Goal: Information Seeking & Learning: Get advice/opinions

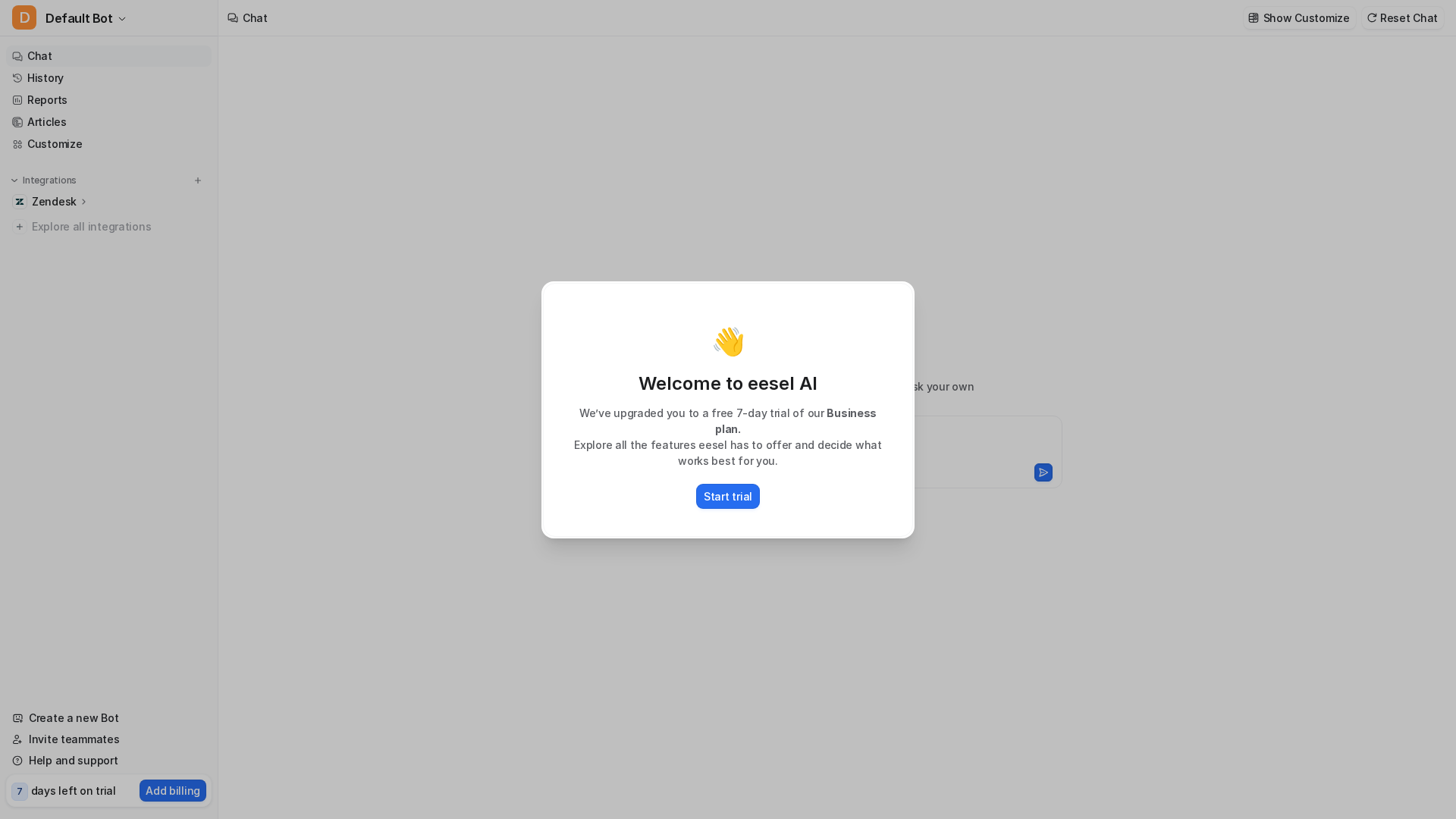
click at [867, 663] on div "👋 Welcome to eesel AI We’ve upgraded you to a free 7-day trial of our Business …" at bounding box center [728, 410] width 397 height 819
click at [1007, 320] on div "👋 Welcome to eesel AI We’ve upgraded you to a free 7-day trial of our Business …" at bounding box center [728, 410] width 1456 height 819
click at [906, 232] on div "👋 Welcome to eesel AI We’ve upgraded you to a free 7-day trial of our Business …" at bounding box center [728, 410] width 397 height 819
click at [723, 490] on p "Start trial" at bounding box center [728, 496] width 49 height 16
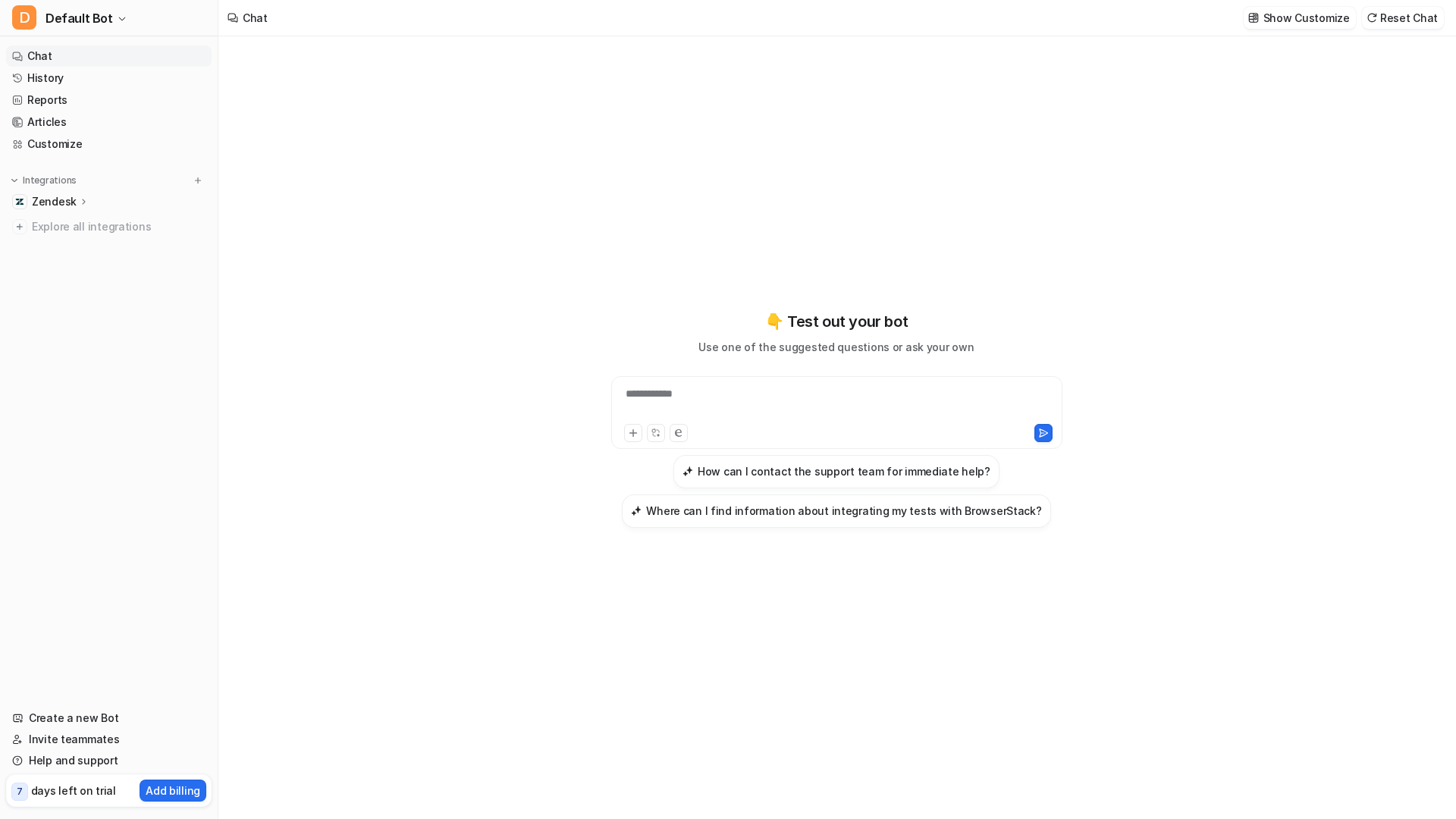
click at [71, 204] on p "Zendesk" at bounding box center [54, 201] width 45 height 15
click at [86, 250] on link "Sources" at bounding box center [117, 245] width 190 height 21
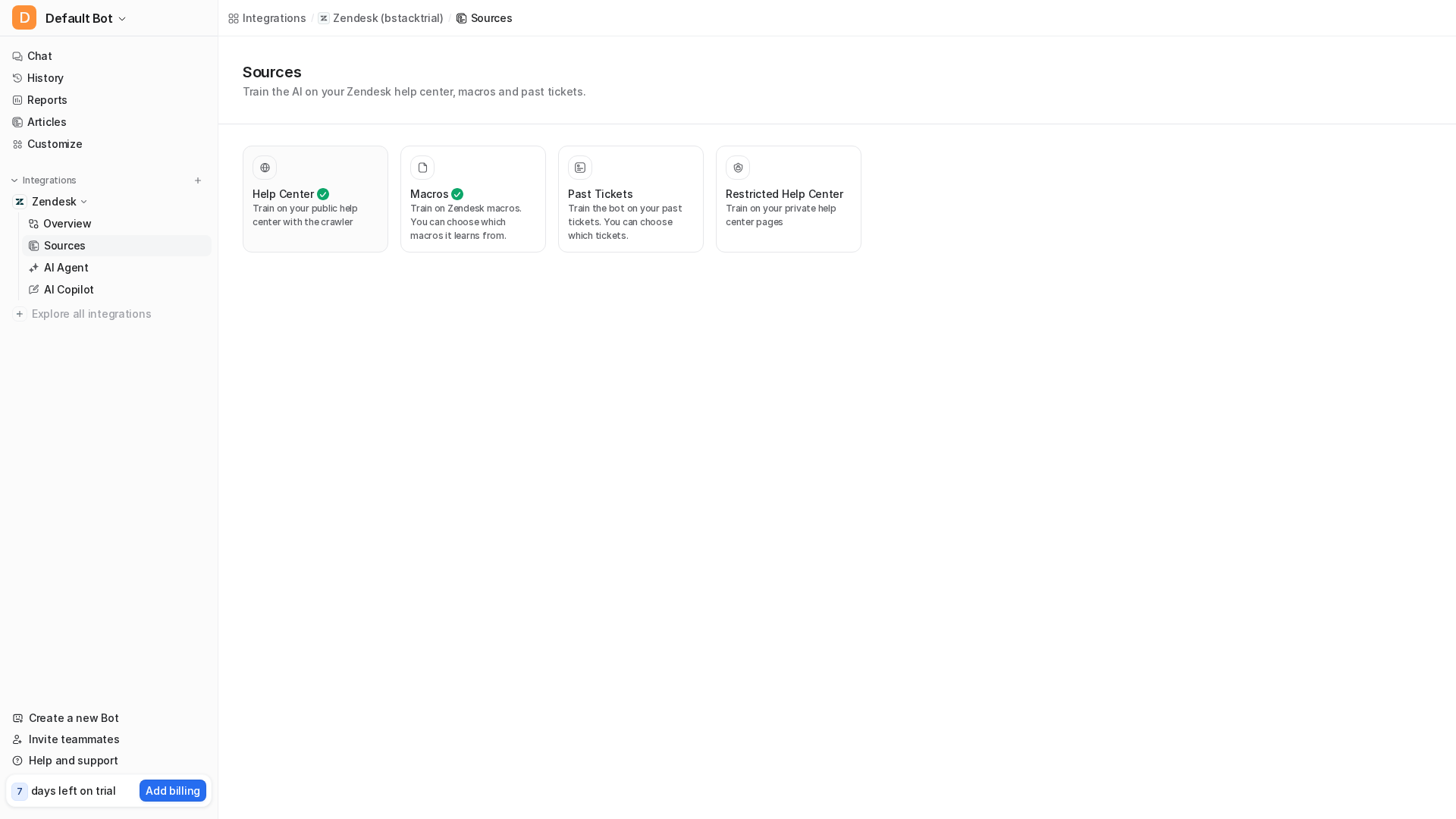
click at [351, 216] on p "Train on your public help center with the crawler" at bounding box center [316, 215] width 126 height 27
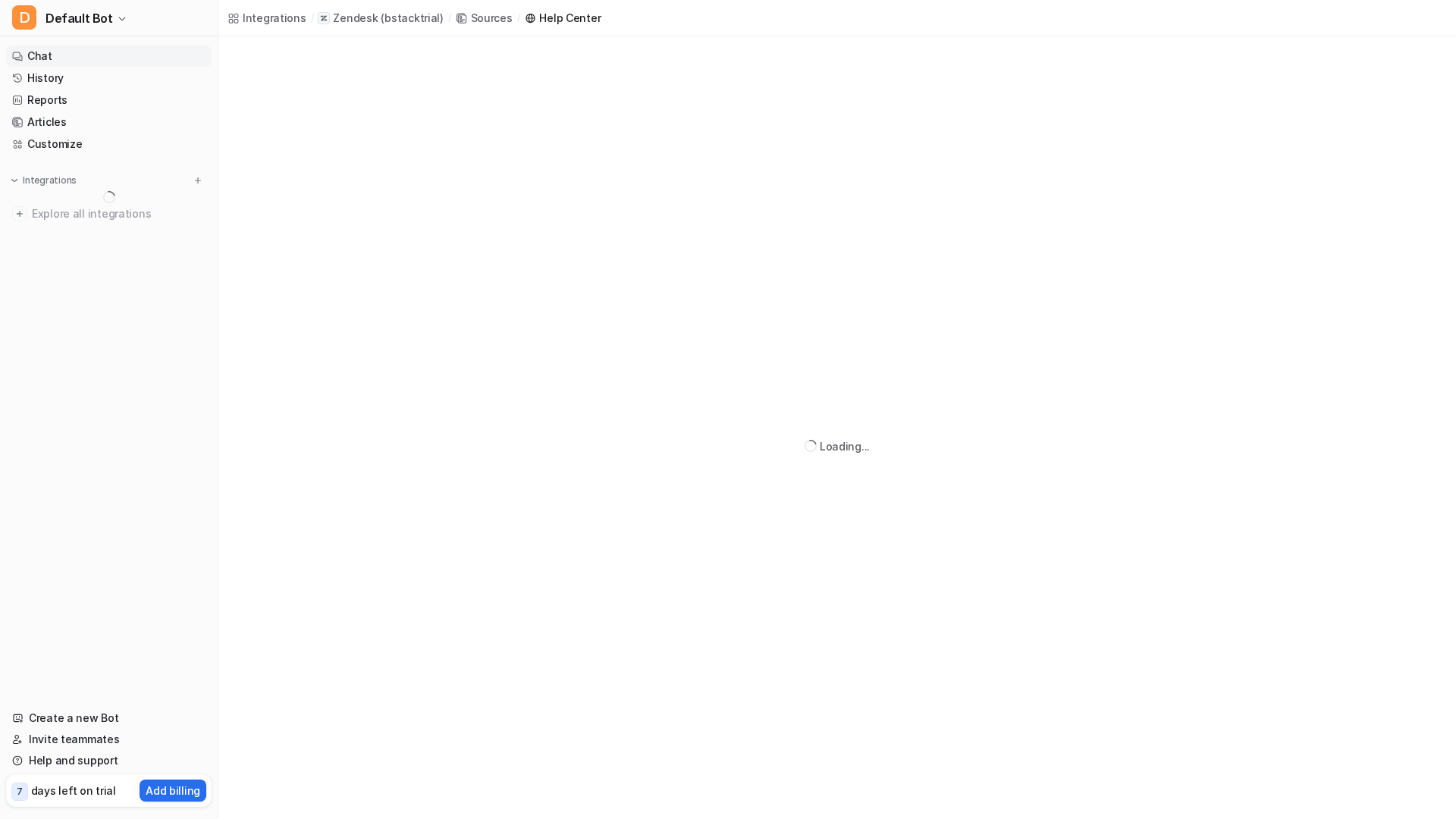
click at [94, 51] on link "Chat" at bounding box center [109, 56] width 206 height 21
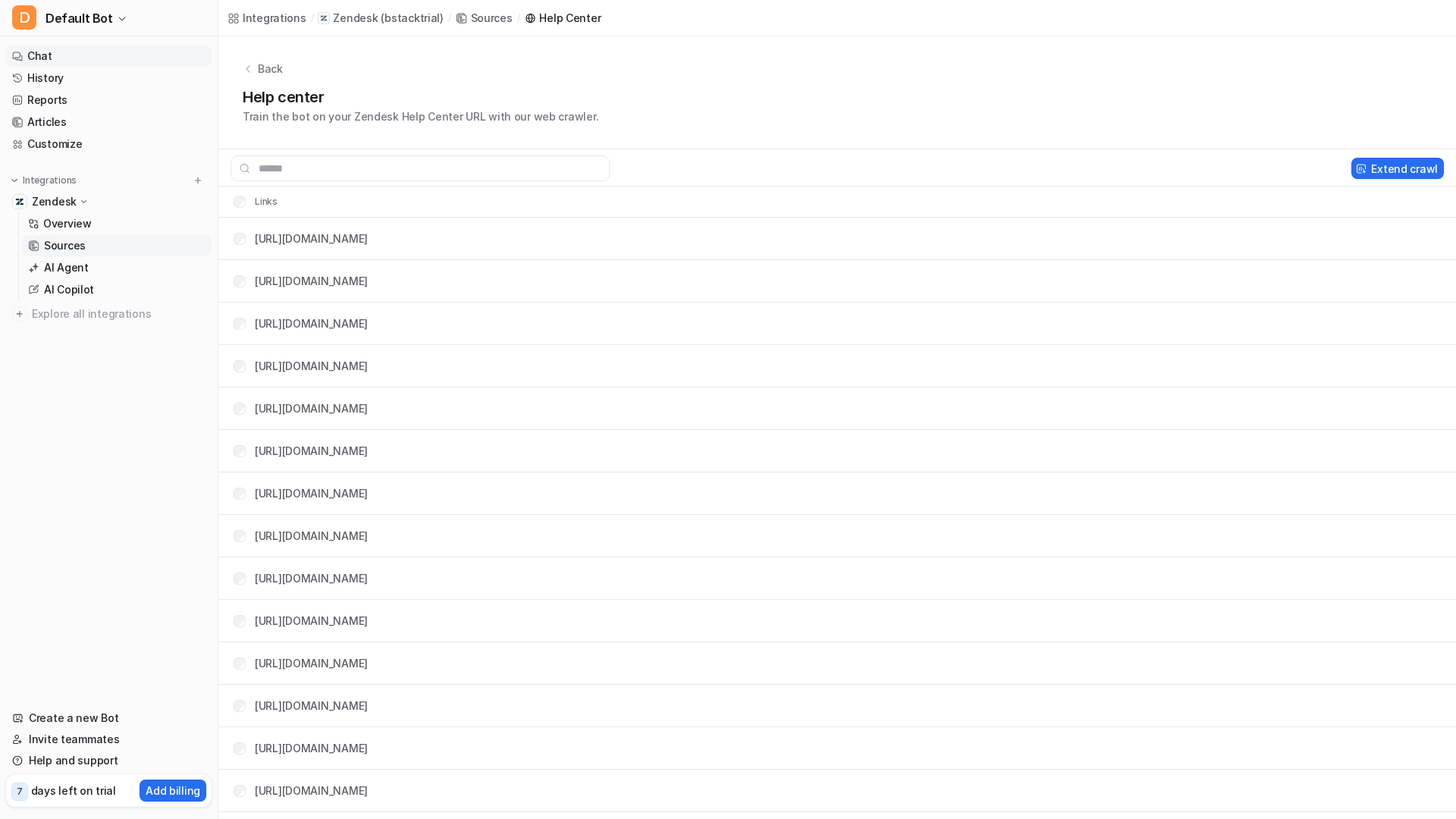
click at [65, 59] on link "Chat" at bounding box center [109, 56] width 206 height 21
click at [36, 57] on link "Chat" at bounding box center [109, 56] width 206 height 21
click at [59, 55] on link "Chat" at bounding box center [109, 56] width 206 height 21
click at [72, 59] on link "Chat" at bounding box center [109, 56] width 206 height 21
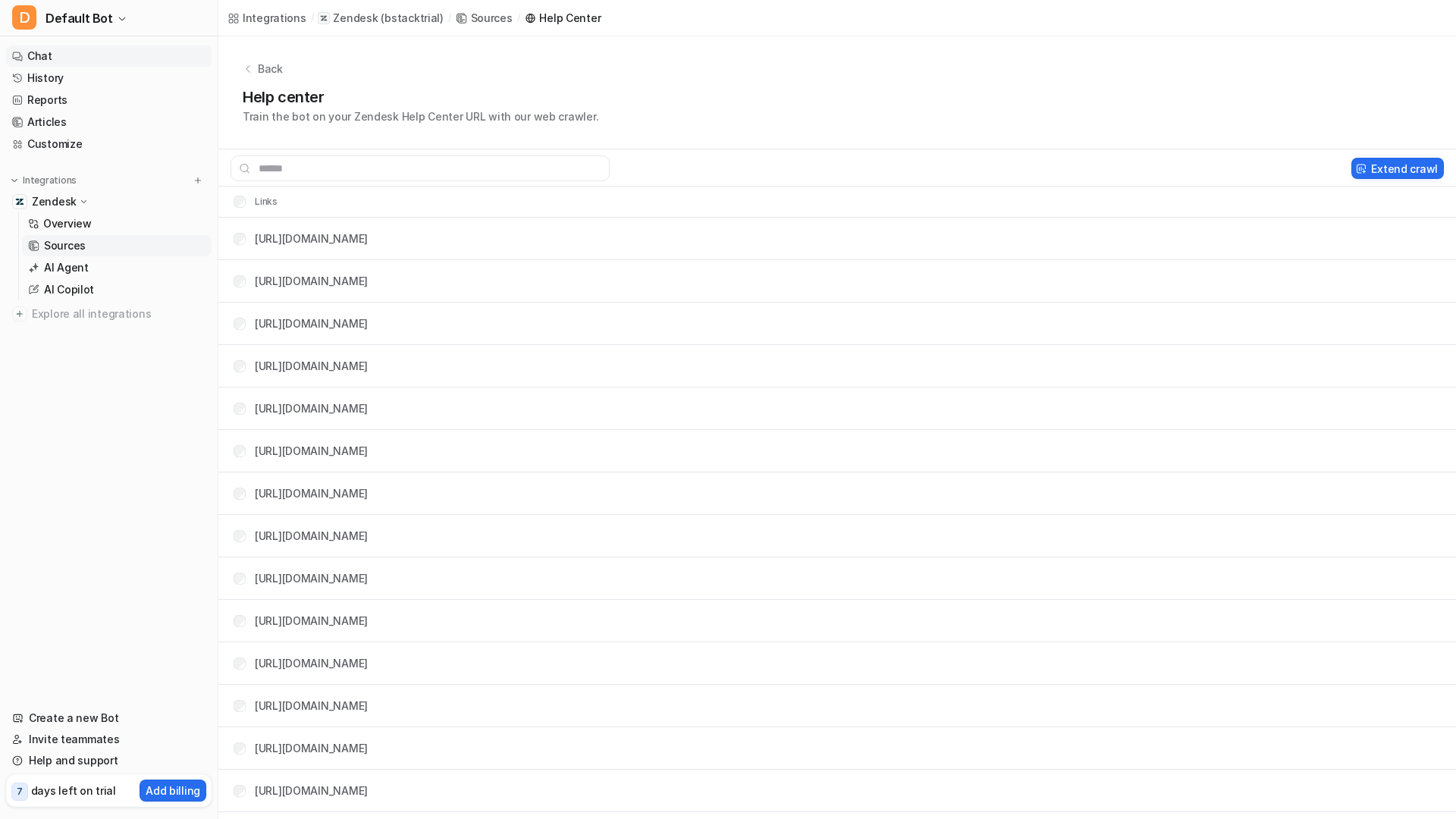
click at [72, 59] on link "Chat" at bounding box center [109, 56] width 206 height 21
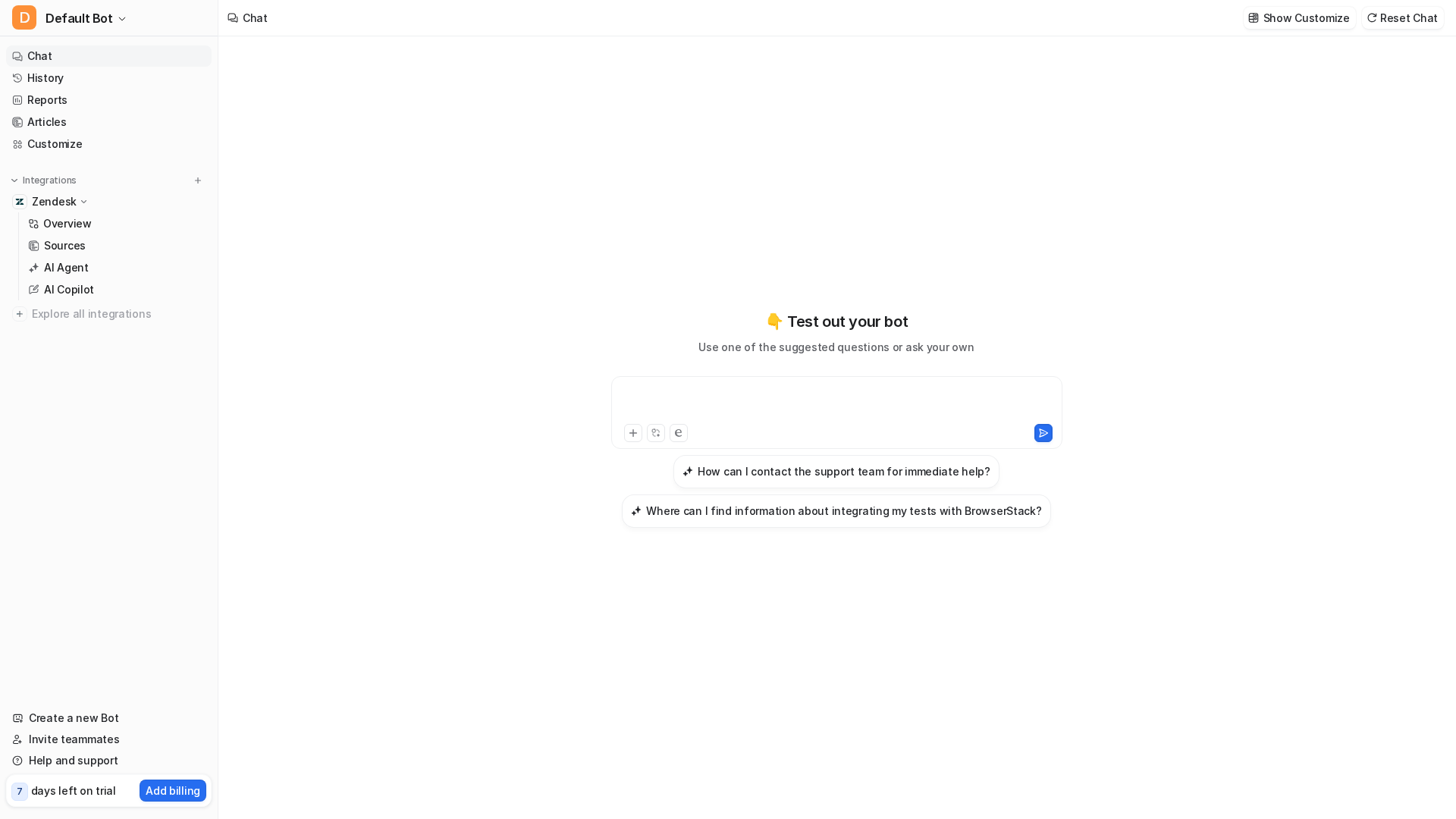
click at [714, 402] on div at bounding box center [837, 404] width 443 height 35
click at [758, 399] on div "**********" at bounding box center [837, 404] width 443 height 35
click at [767, 397] on div "**********" at bounding box center [837, 404] width 443 height 35
paste div
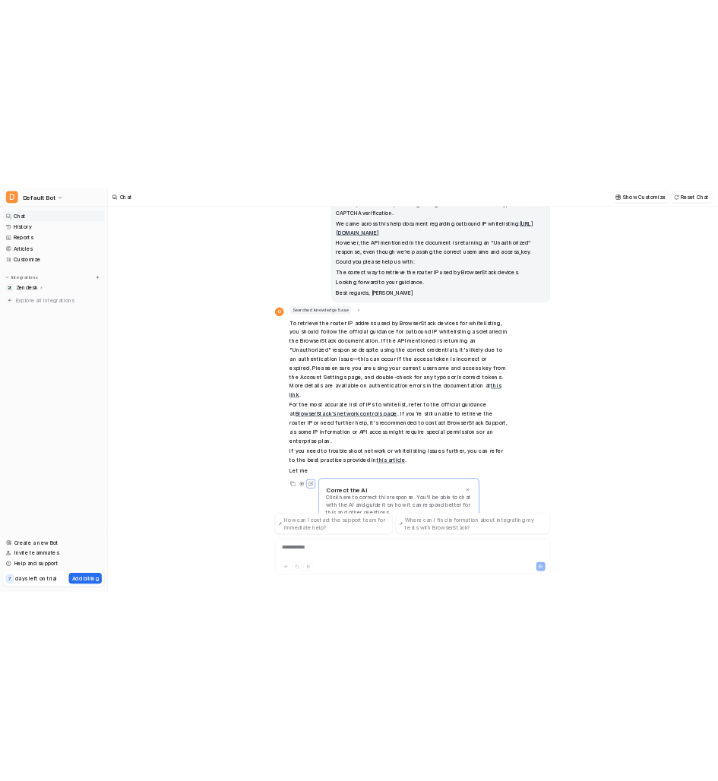
scroll to position [140, 0]
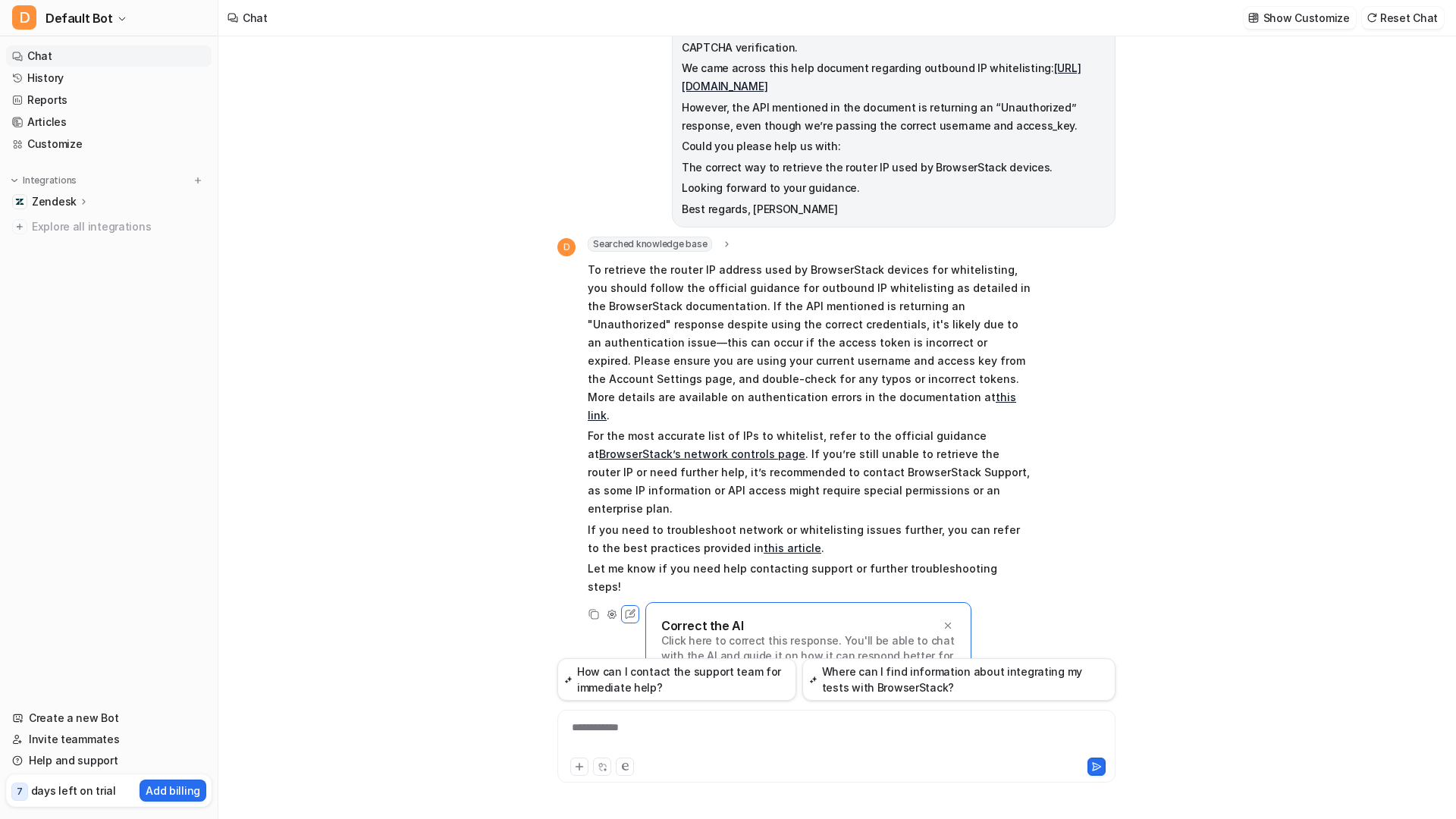
click at [823, 602] on div "Correct the AI Click here to correct this response. You'll be able to chat with…" at bounding box center [808, 648] width 327 height 93
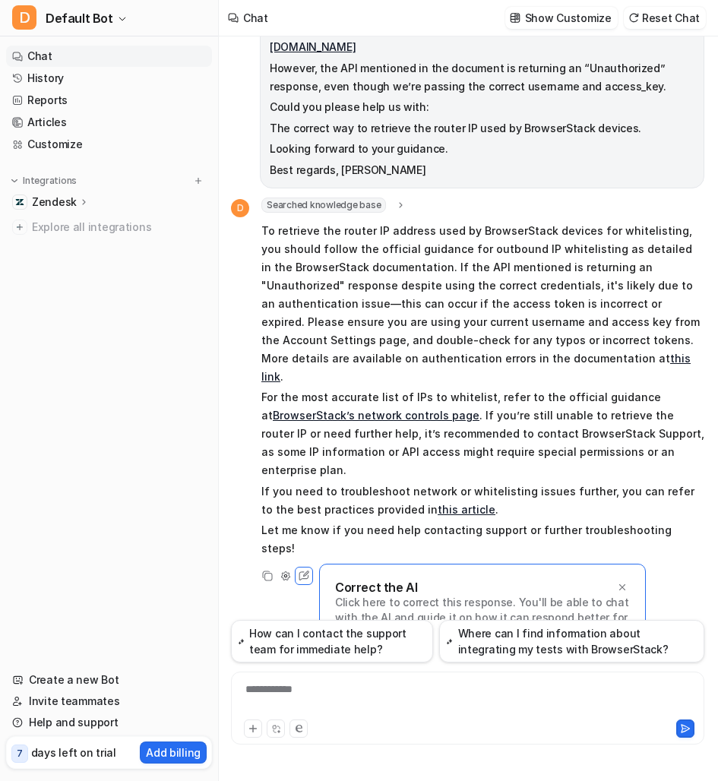
scroll to position [175, 0]
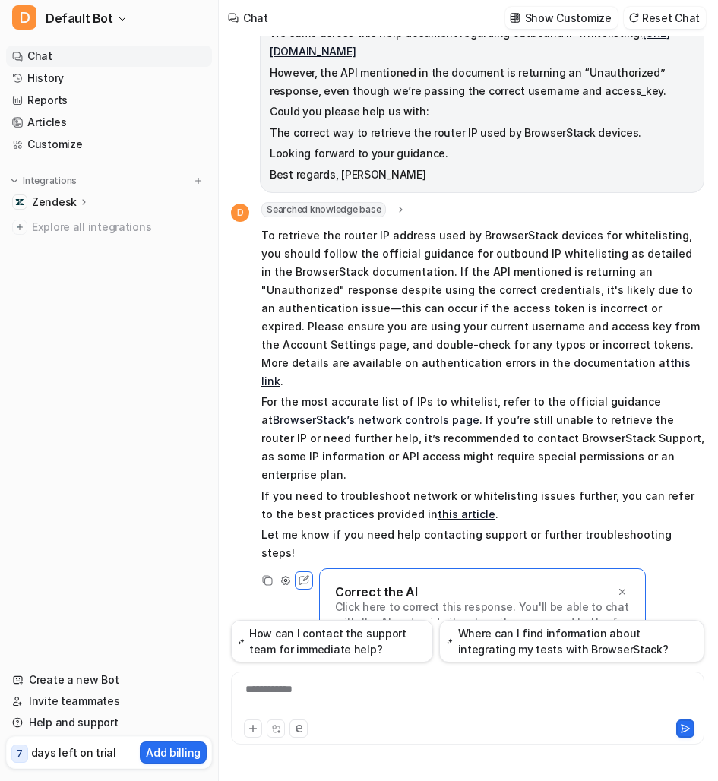
click at [378, 251] on p "To retrieve the router IP address used by BrowserStack devices for whitelisting…" at bounding box center [482, 308] width 443 height 164
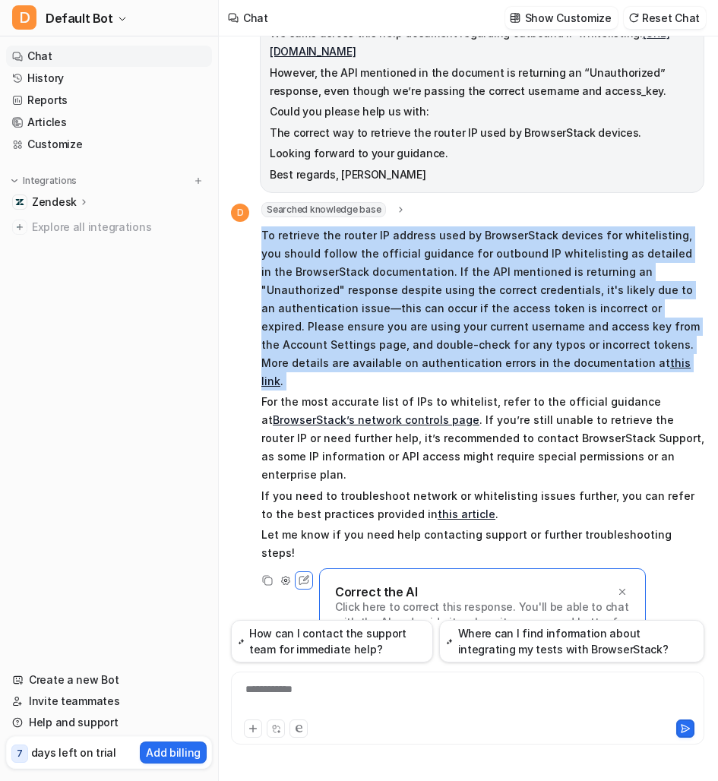
click at [378, 251] on p "To retrieve the router IP address used by BrowserStack devices for whitelisting…" at bounding box center [482, 308] width 443 height 164
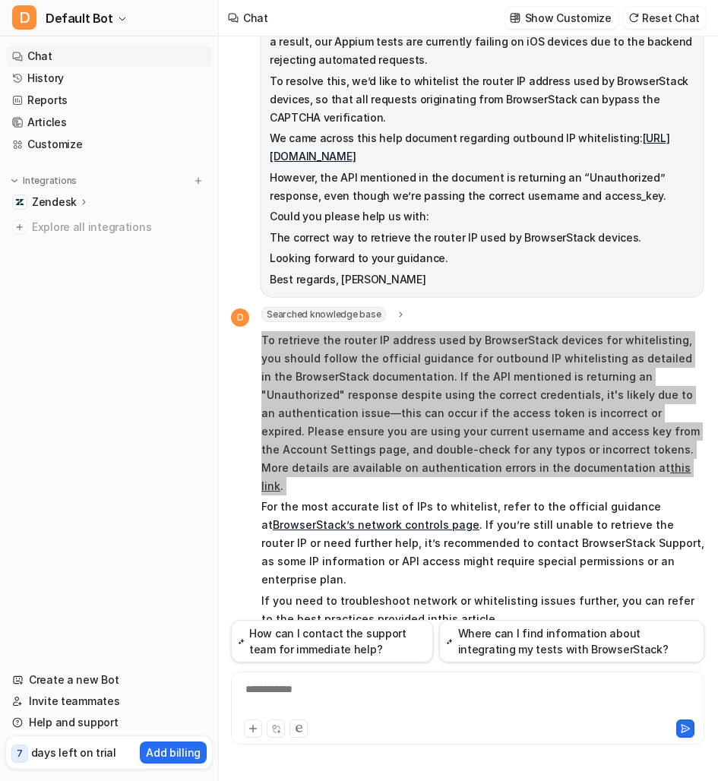
scroll to position [106, 0]
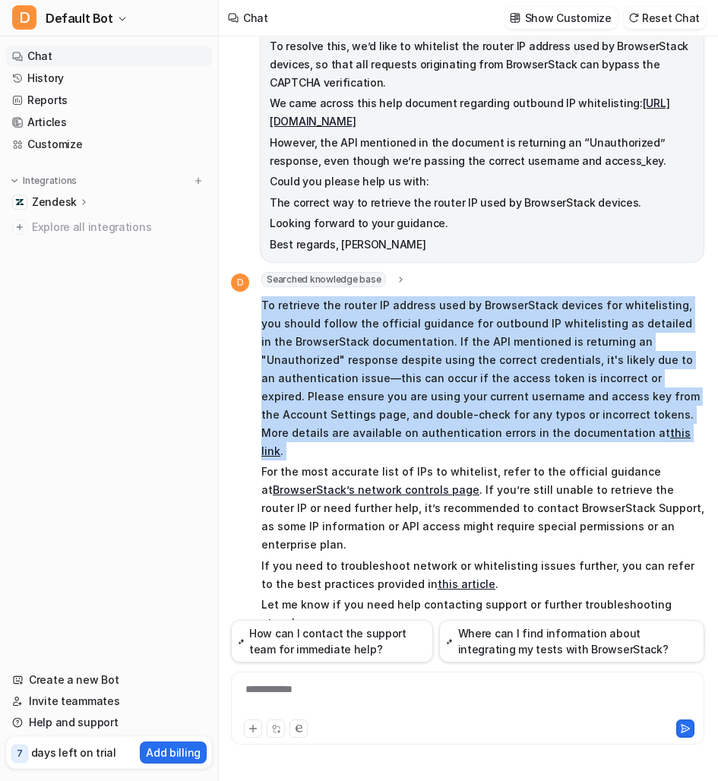
click at [449, 328] on p "To retrieve the router IP address used by BrowserStack devices for whitelisting…" at bounding box center [482, 378] width 443 height 164
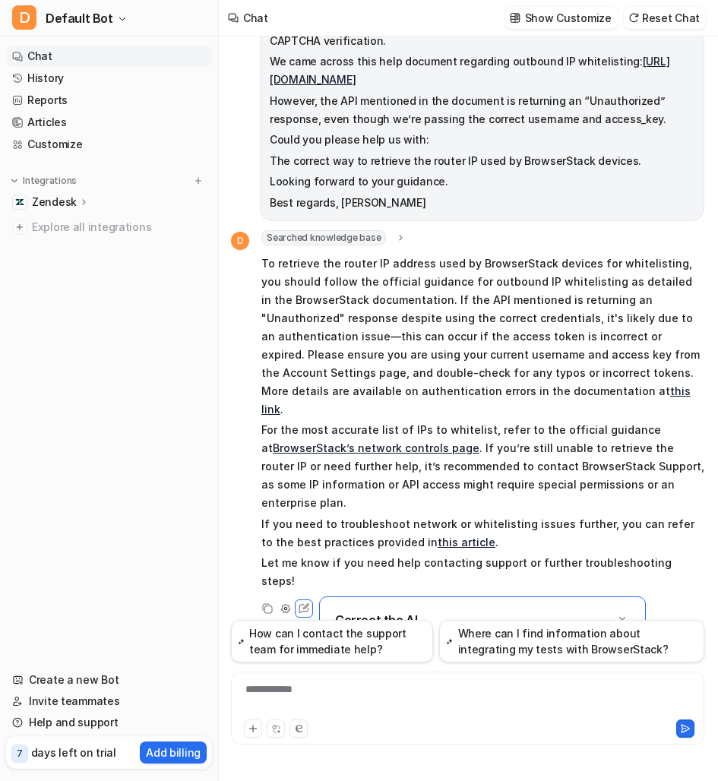
scroll to position [147, 0]
click at [424, 309] on p "To retrieve the router IP address used by BrowserStack devices for whitelisting…" at bounding box center [482, 337] width 443 height 164
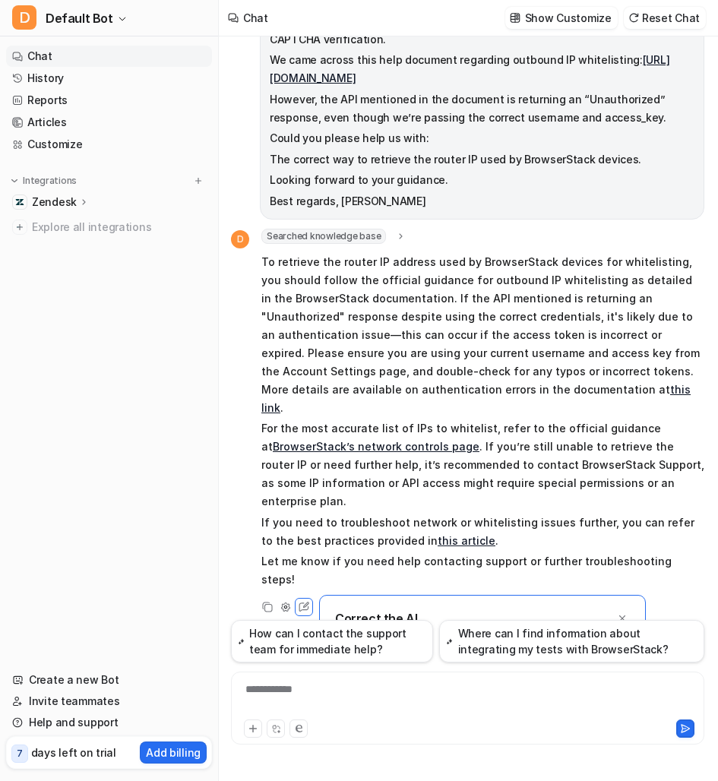
scroll to position [172, 0]
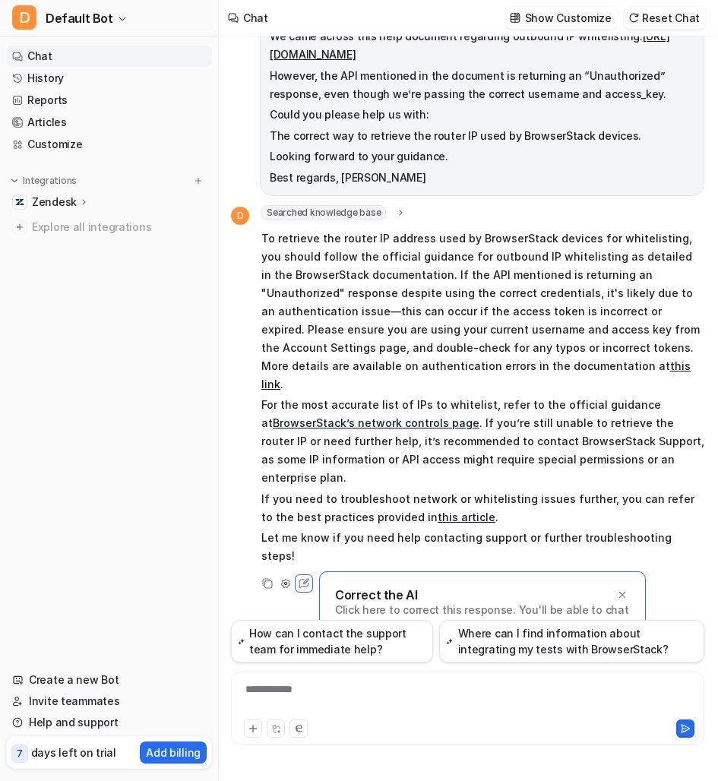
drag, startPoint x: 415, startPoint y: 293, endPoint x: 547, endPoint y: 293, distance: 131.4
click at [548, 294] on p "To retrieve the router IP address used by BrowserStack devices for whitelisting…" at bounding box center [482, 311] width 443 height 164
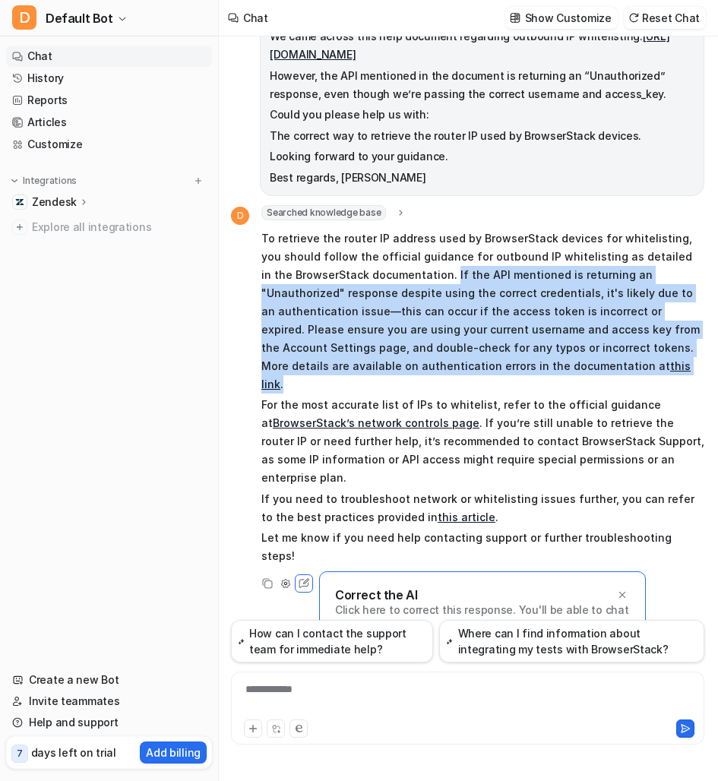
drag, startPoint x: 416, startPoint y: 289, endPoint x: 539, endPoint y: 389, distance: 158.7
click at [540, 389] on p "To retrieve the router IP address used by BrowserStack devices for whitelisting…" at bounding box center [482, 311] width 443 height 164
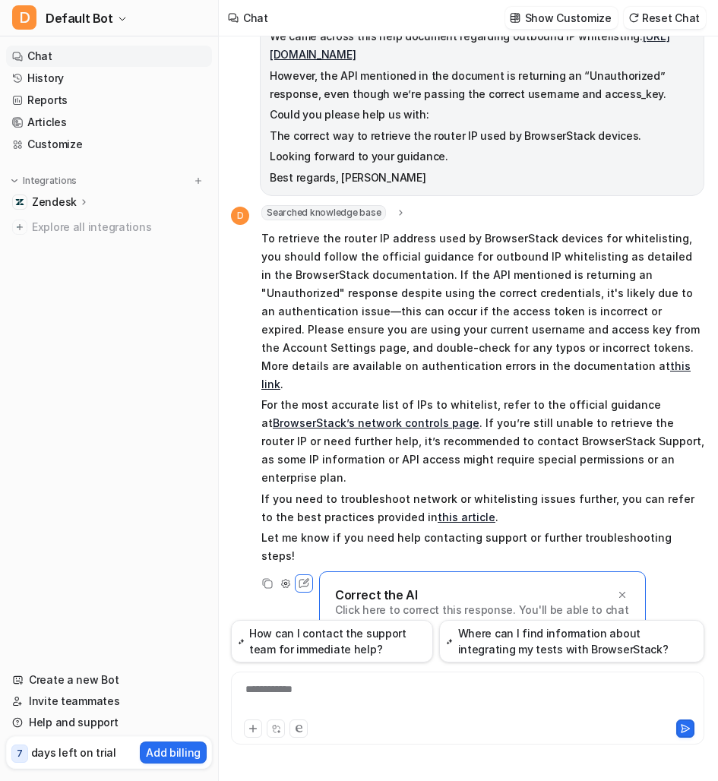
click at [577, 409] on p "For the most accurate list of IPs to whitelist, refer to the official guidance …" at bounding box center [482, 441] width 443 height 91
click at [525, 386] on link "this link" at bounding box center [475, 374] width 429 height 31
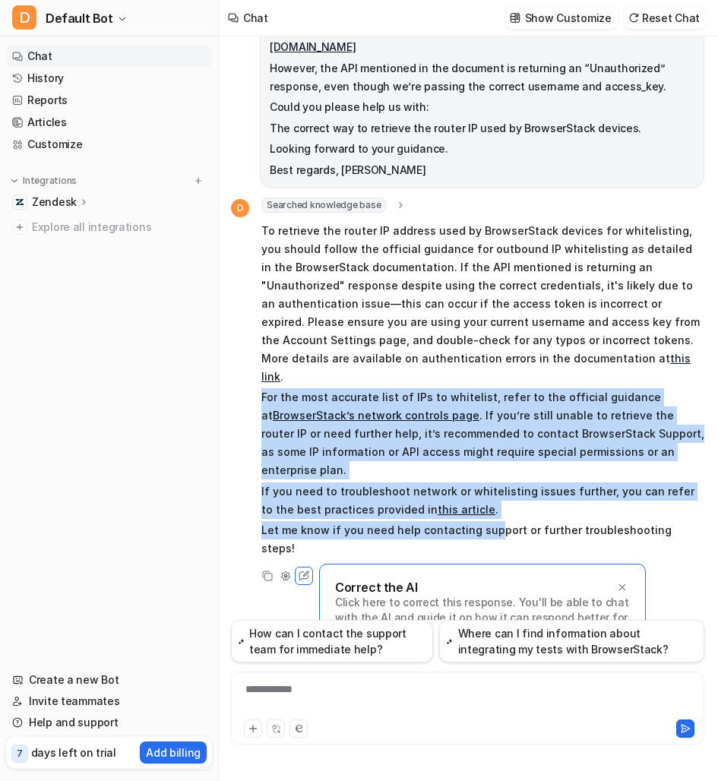
drag, startPoint x: 263, startPoint y: 393, endPoint x: 487, endPoint y: 508, distance: 252.0
click at [489, 509] on span "To retrieve the router IP address used by BrowserStack devices for whitelisting…" at bounding box center [482, 390] width 443 height 342
click at [517, 496] on p "If you need to troubleshoot network or whitelisting issues further, you can ref…" at bounding box center [482, 500] width 443 height 36
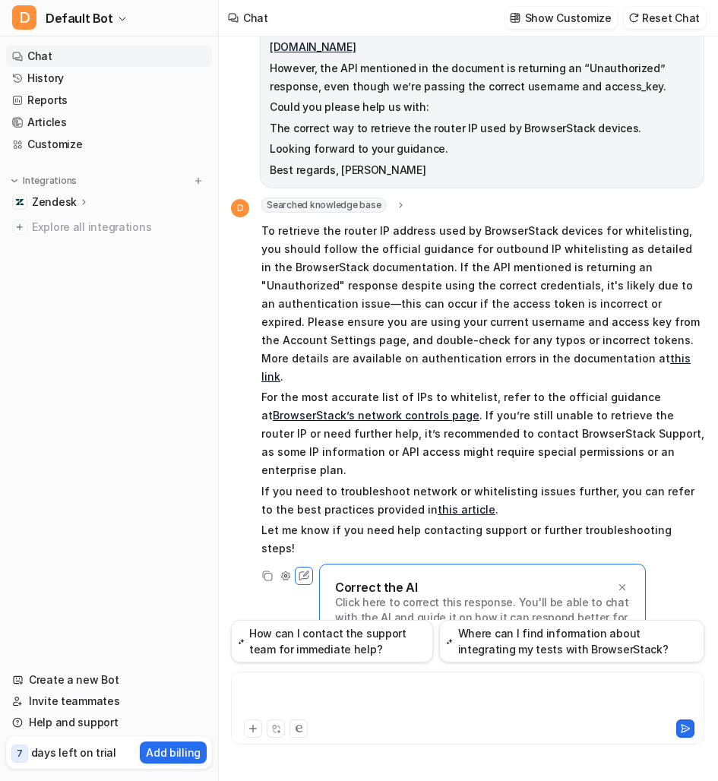
click at [349, 702] on div at bounding box center [467, 698] width 465 height 35
paste div
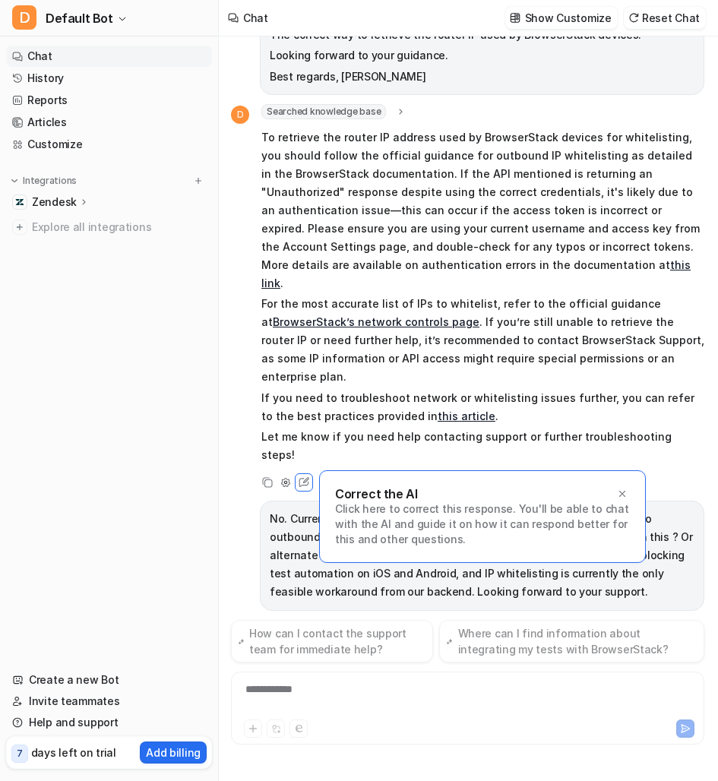
scroll to position [352, 0]
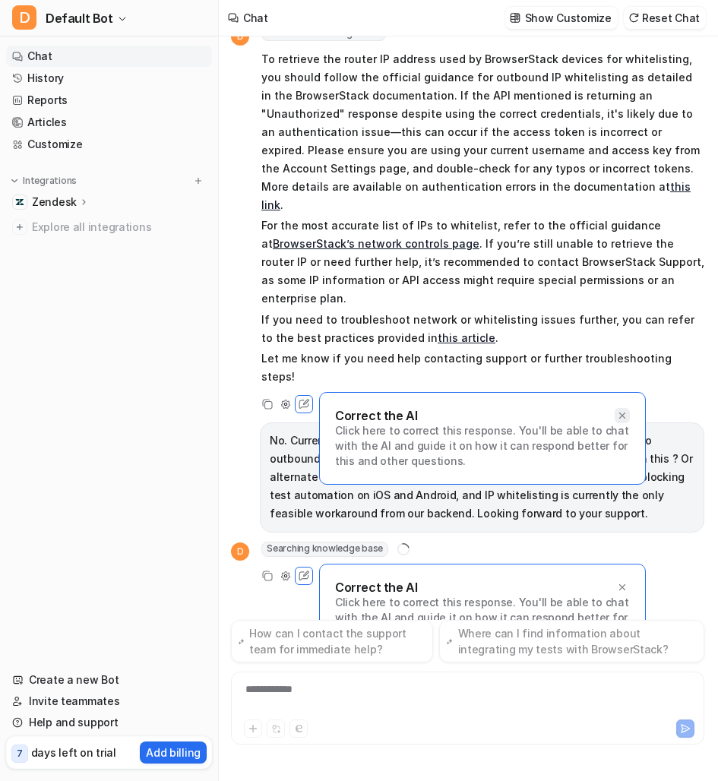
click at [620, 410] on icon at bounding box center [622, 415] width 11 height 11
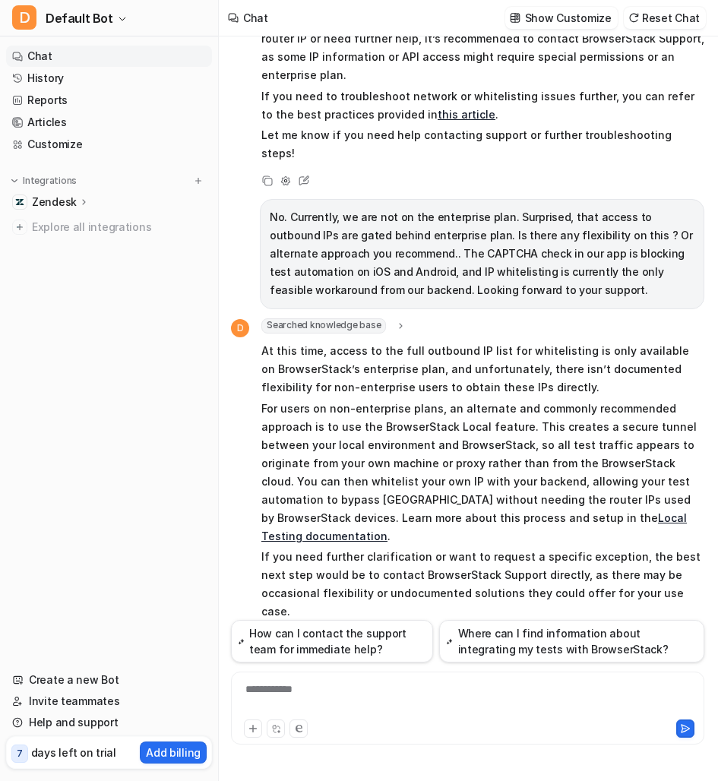
scroll to position [576, 0]
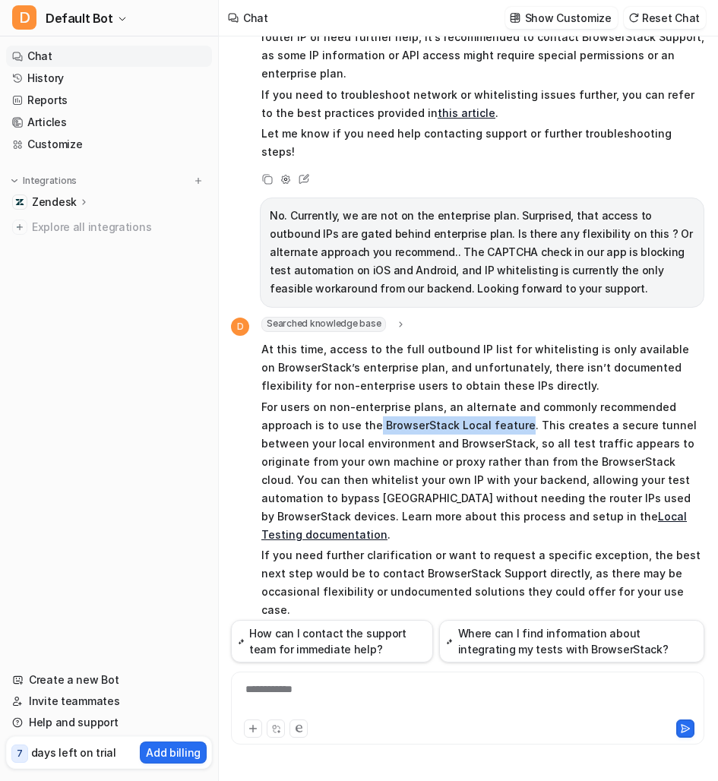
drag, startPoint x: 374, startPoint y: 388, endPoint x: 515, endPoint y: 390, distance: 140.5
click at [516, 398] on p "For users on non-enterprise plans, an alternate and commonly recommended approa…" at bounding box center [482, 471] width 443 height 146
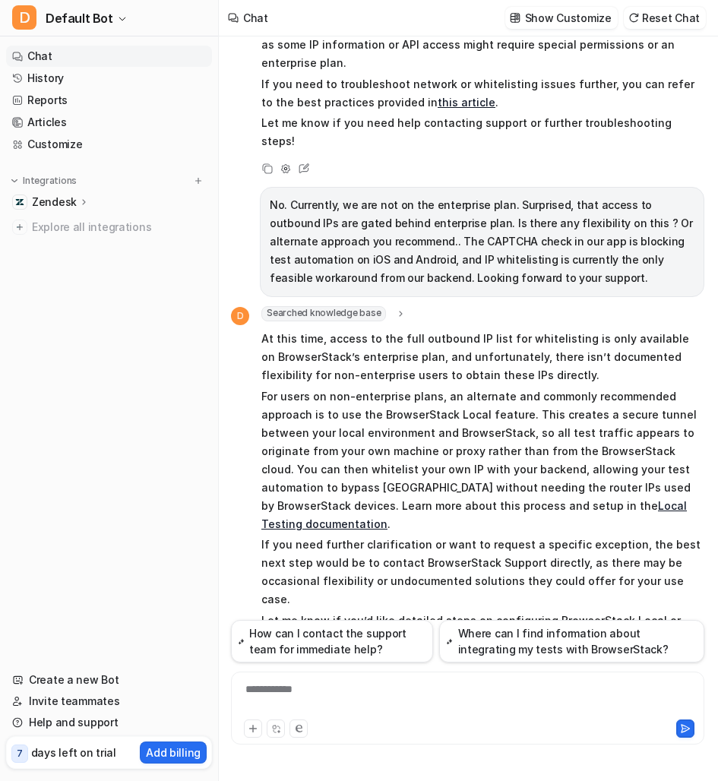
click at [500, 415] on p "For users on non-enterprise plans, an alternate and commonly recommended approa…" at bounding box center [482, 460] width 443 height 146
